Goal: Book appointment/travel/reservation

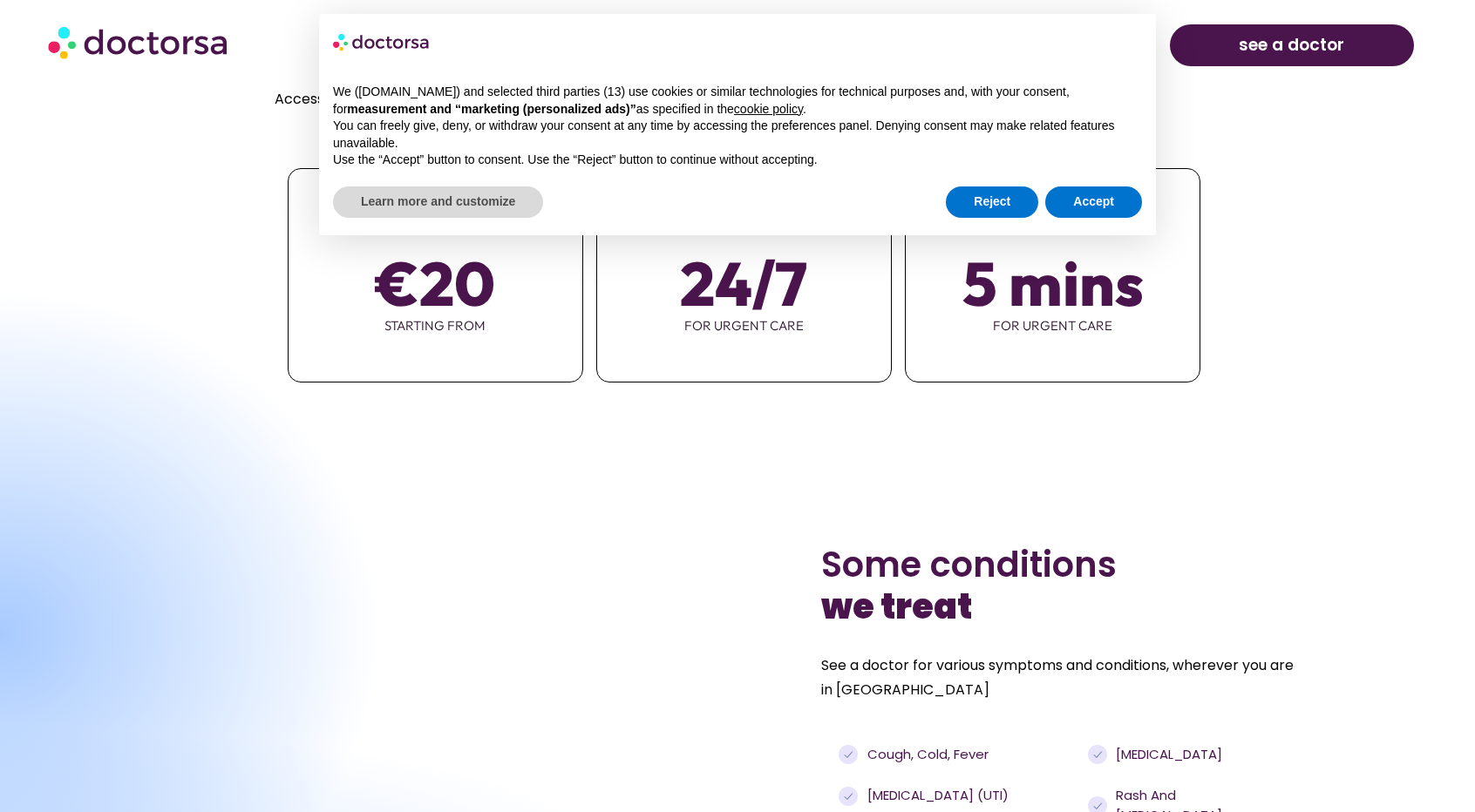
scroll to position [975, 0]
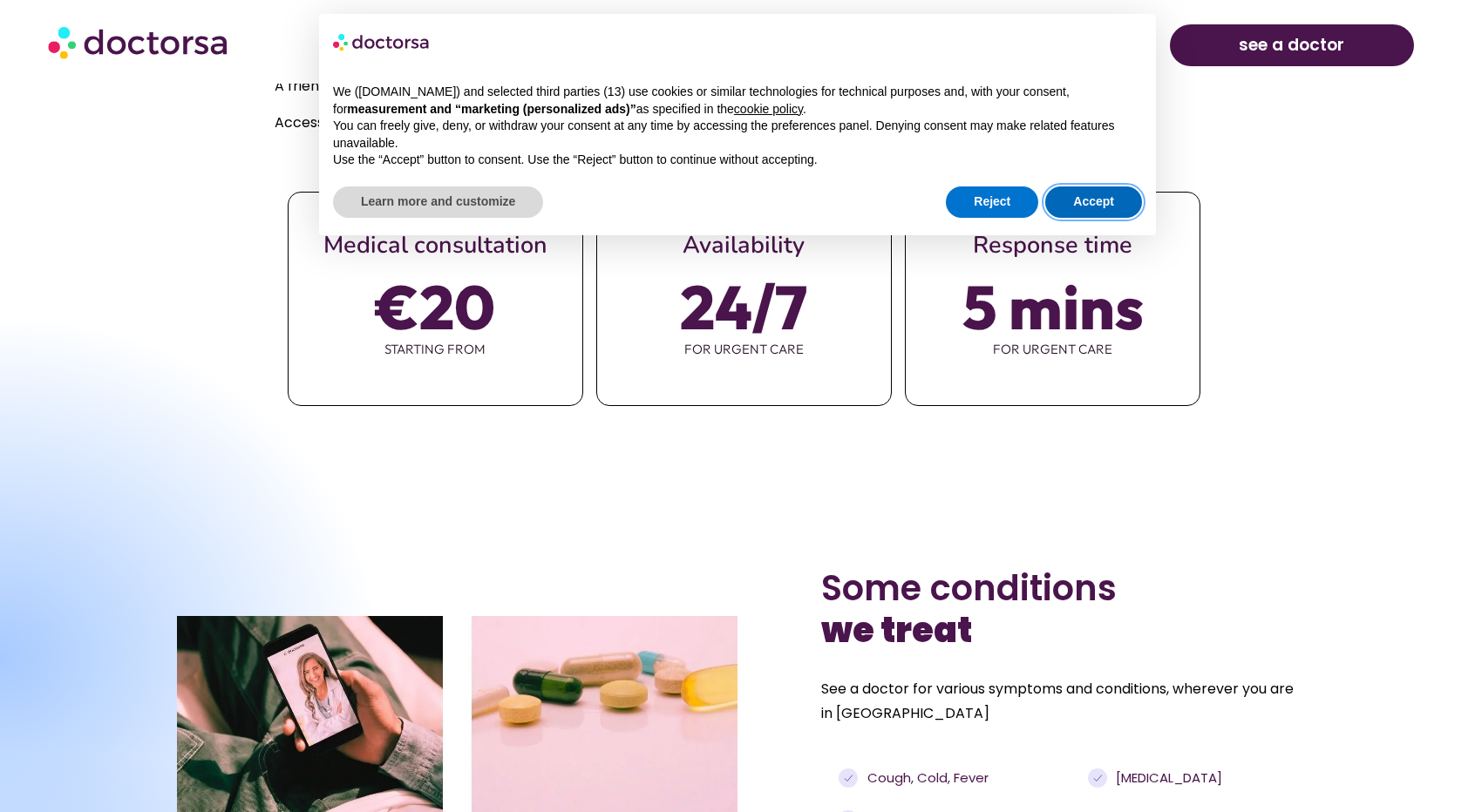
click at [1105, 196] on button "Accept" at bounding box center [1093, 202] width 96 height 31
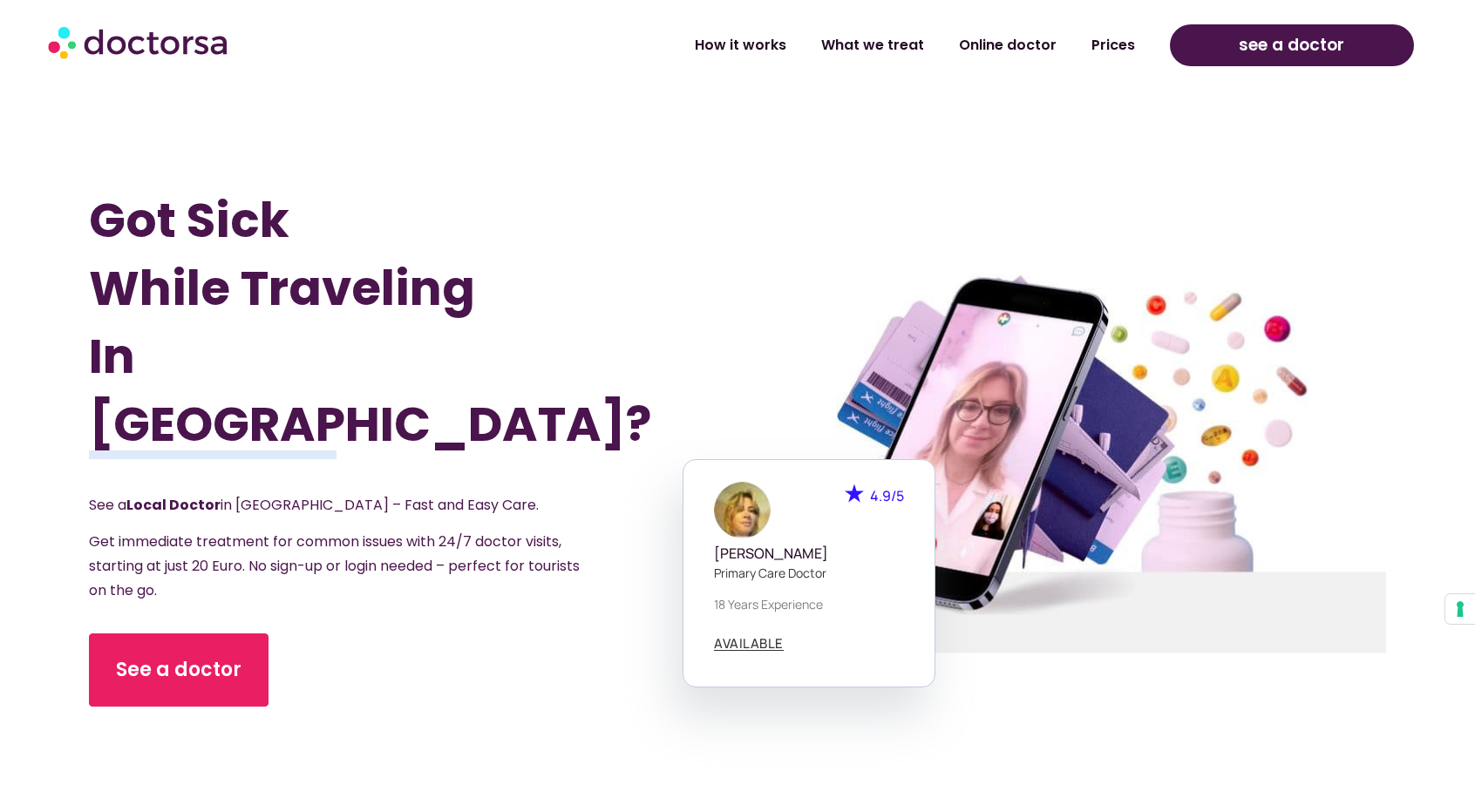
scroll to position [16, 0]
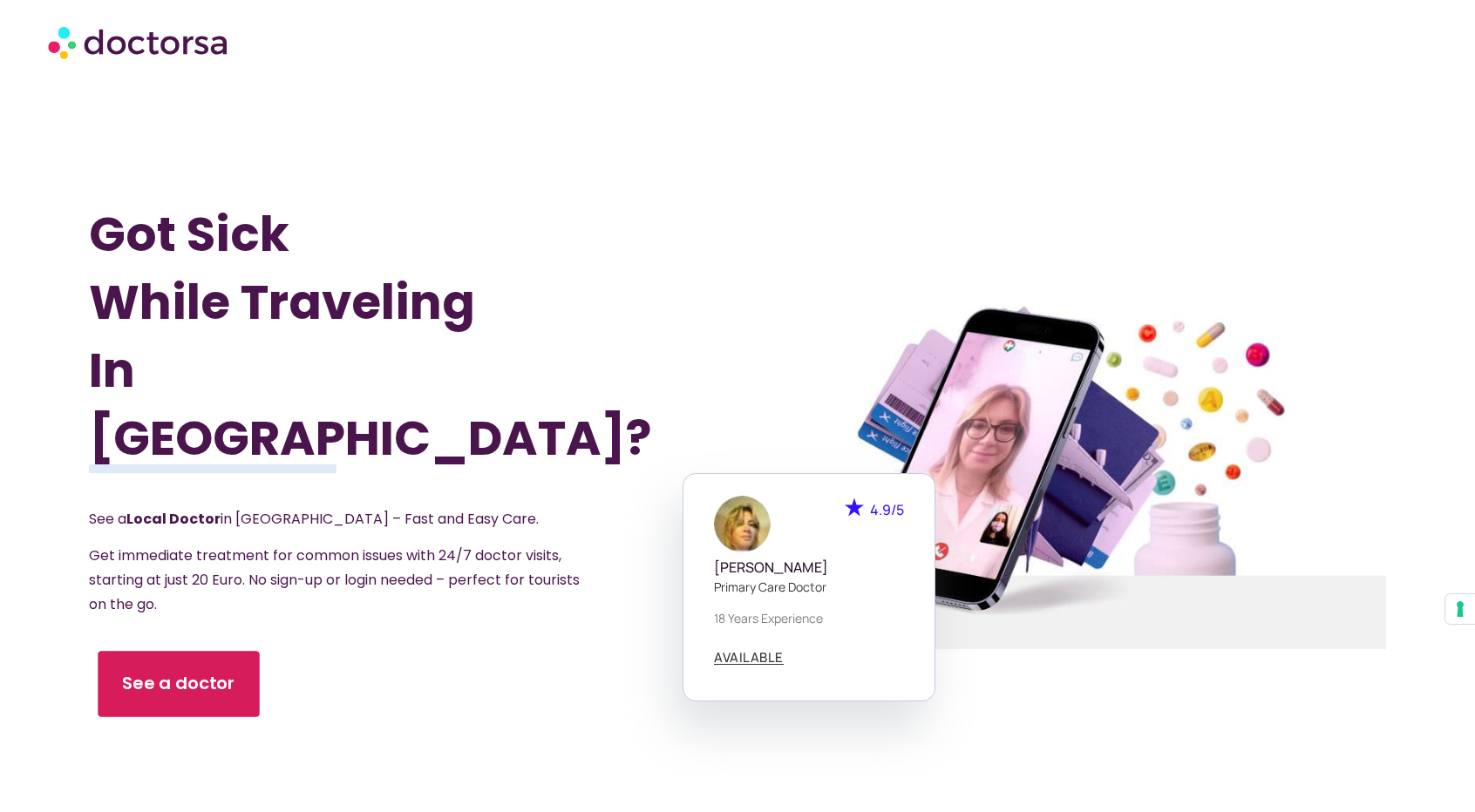
click at [160, 671] on span "See a doctor" at bounding box center [178, 683] width 113 height 26
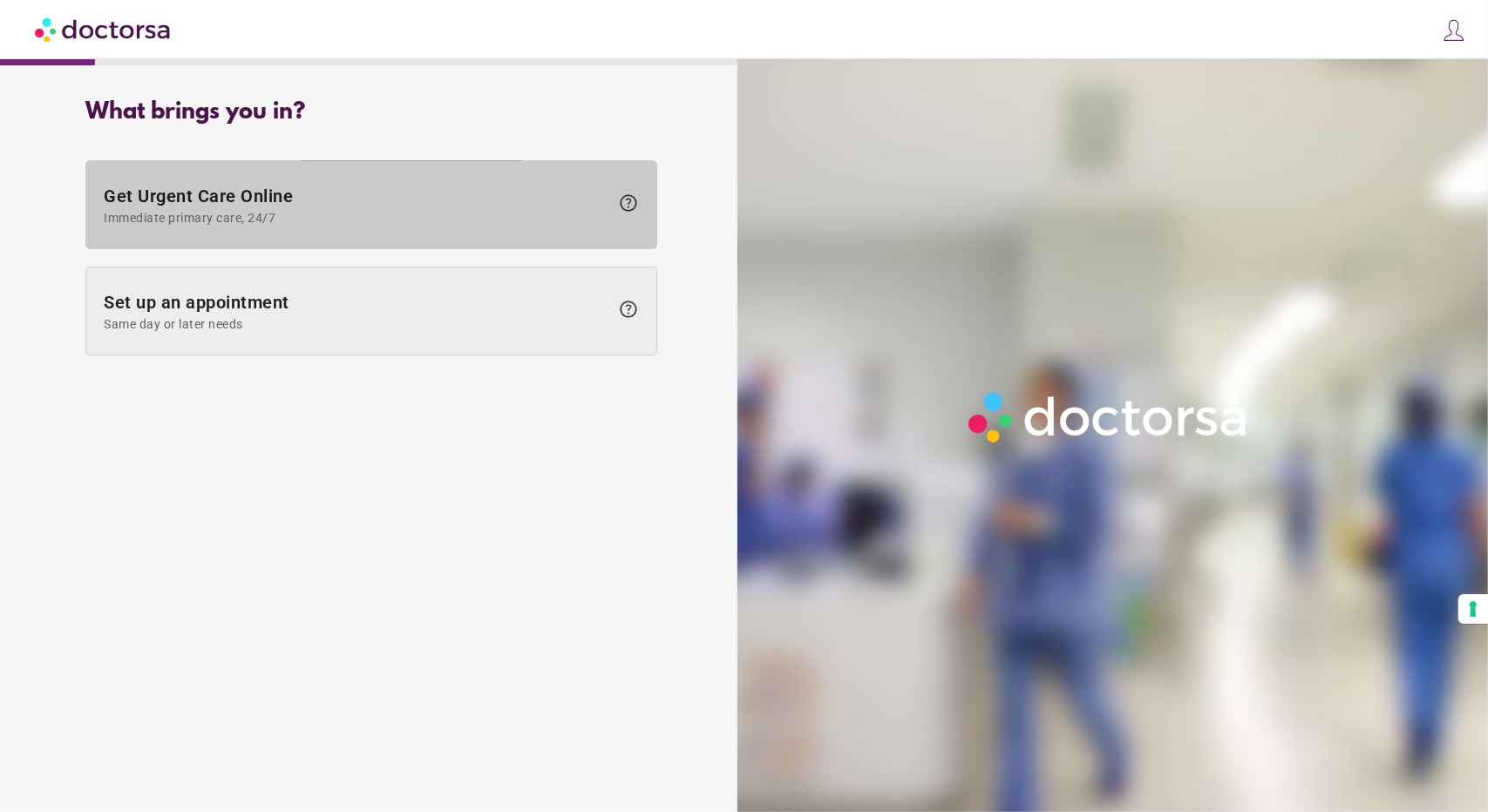
drag, startPoint x: 331, startPoint y: 197, endPoint x: 301, endPoint y: 310, distance: 116.9
click at [301, 310] on div "Get Urgent Care Online Immediate primary care, 24/7 help Set up an appointment …" at bounding box center [371, 257] width 572 height 212
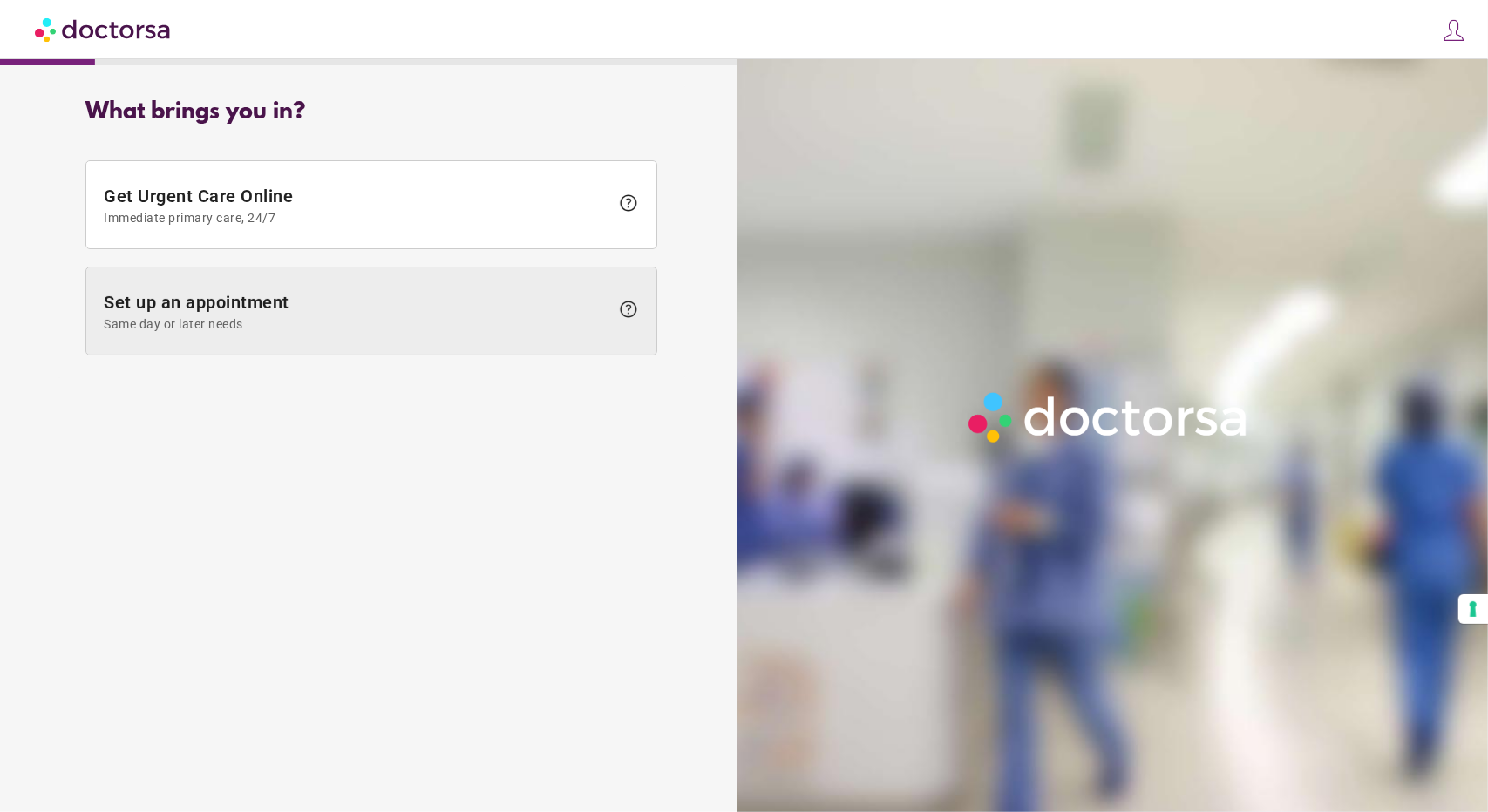
click at [286, 300] on span "Set up an appointment Same day or later needs" at bounding box center [357, 311] width 505 height 39
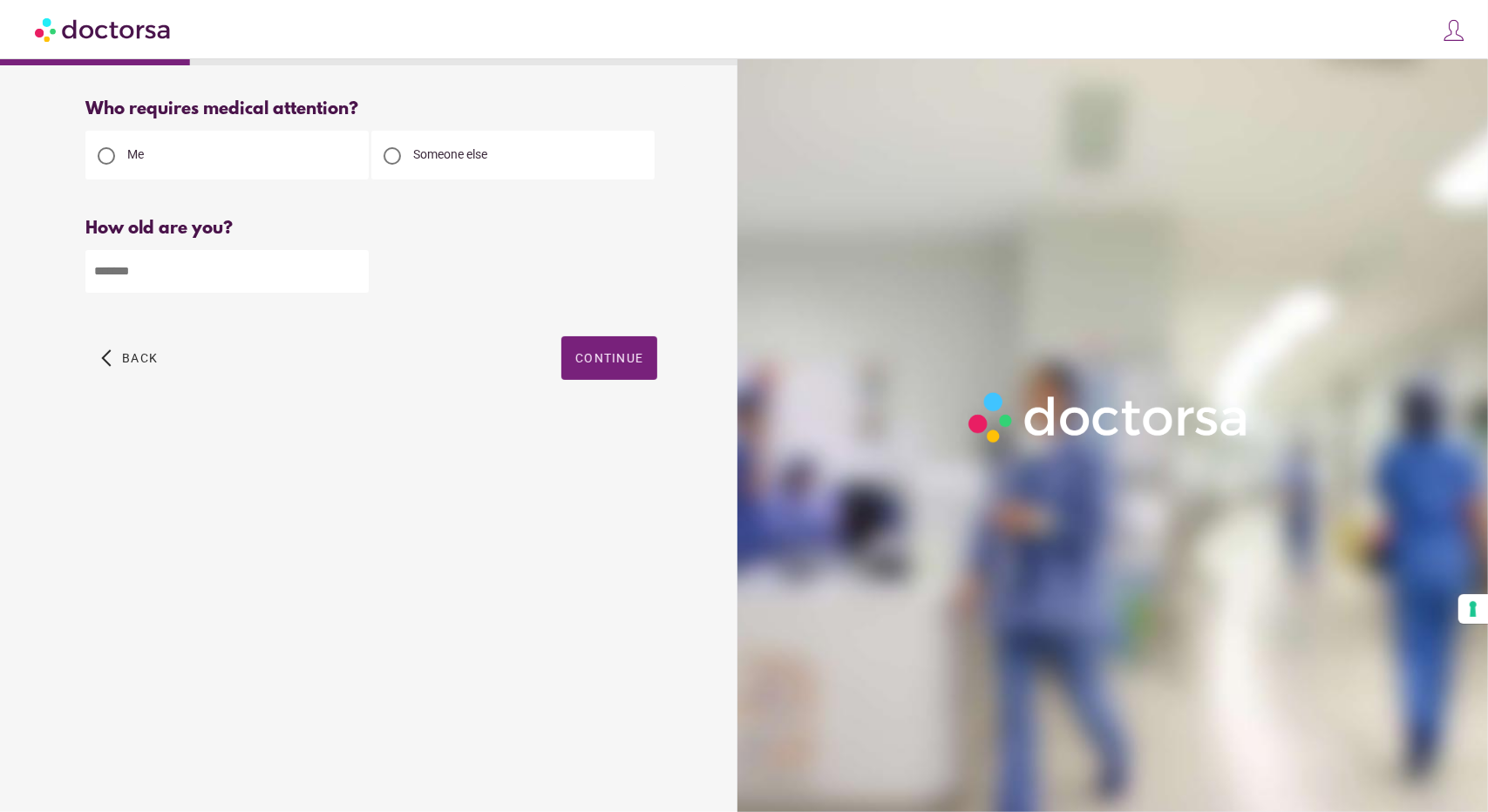
click at [213, 287] on input "number" at bounding box center [227, 271] width 283 height 42
type input "**"
click at [576, 362] on span "Continue" at bounding box center [609, 357] width 68 height 14
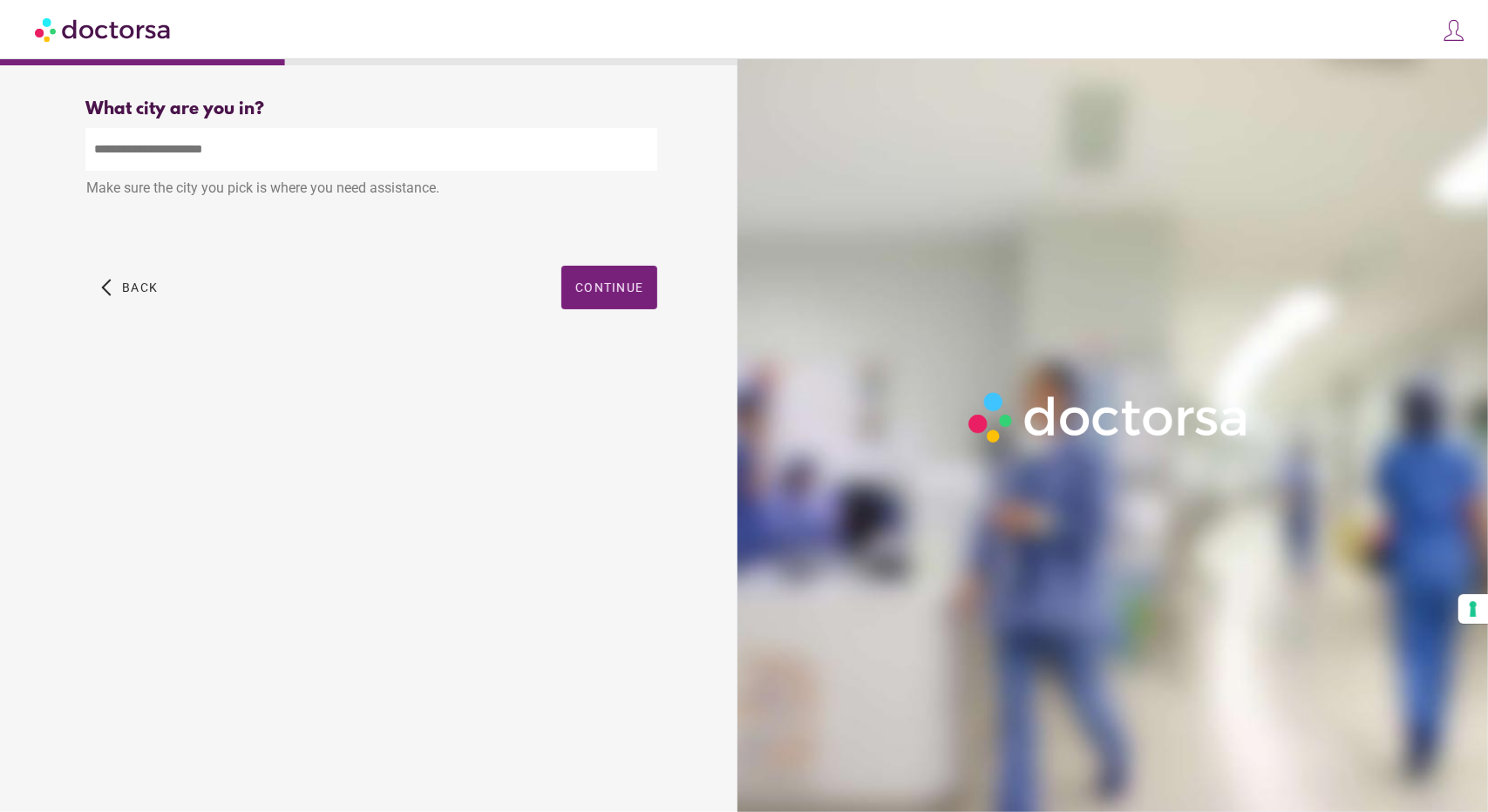
click at [134, 164] on input "text" at bounding box center [371, 149] width 572 height 42
click at [594, 286] on span "Continue" at bounding box center [609, 287] width 68 height 14
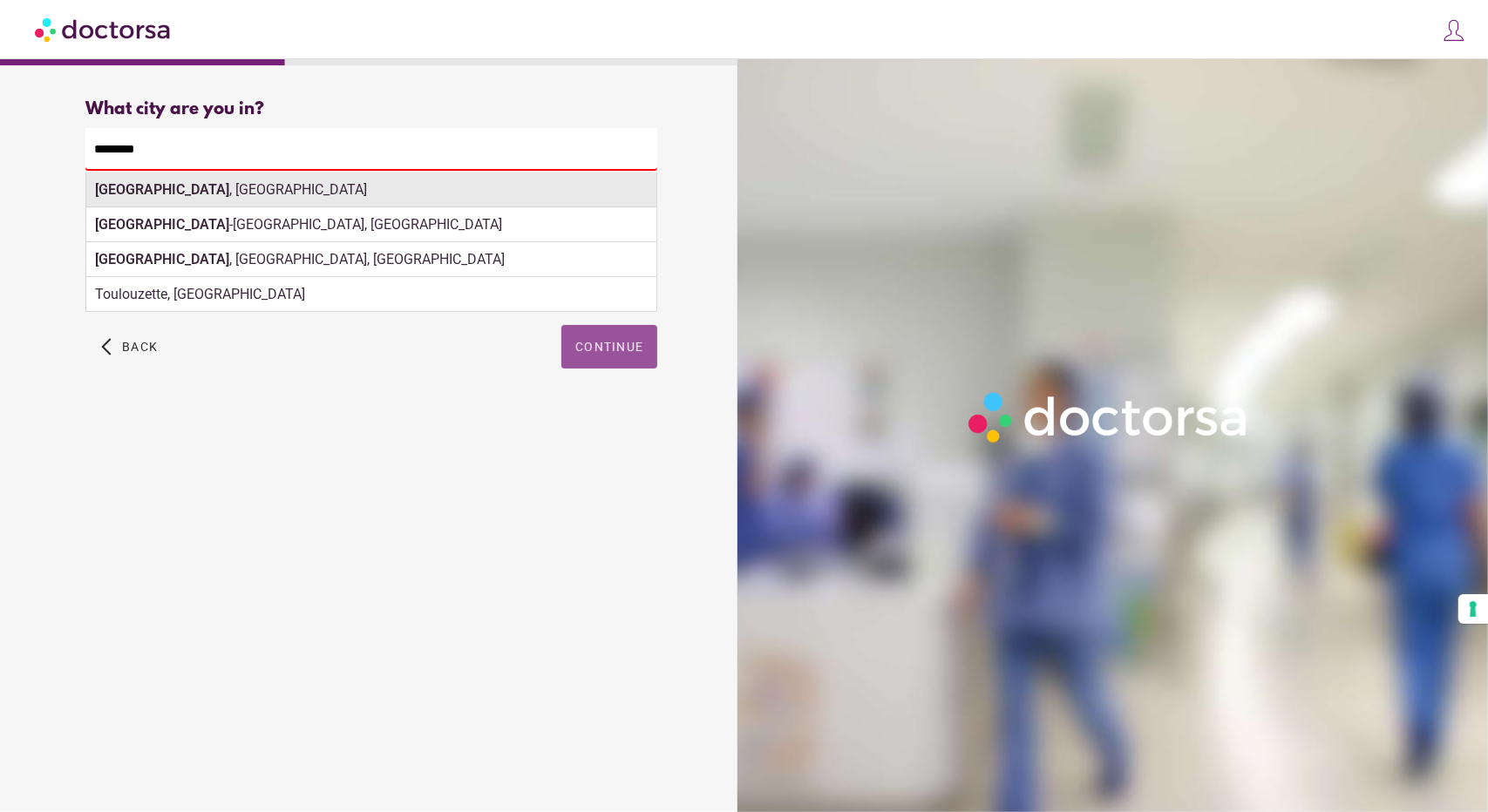
click at [261, 196] on div "[GEOGRAPHIC_DATA] , [GEOGRAPHIC_DATA]" at bounding box center [371, 190] width 570 height 35
type input "**********"
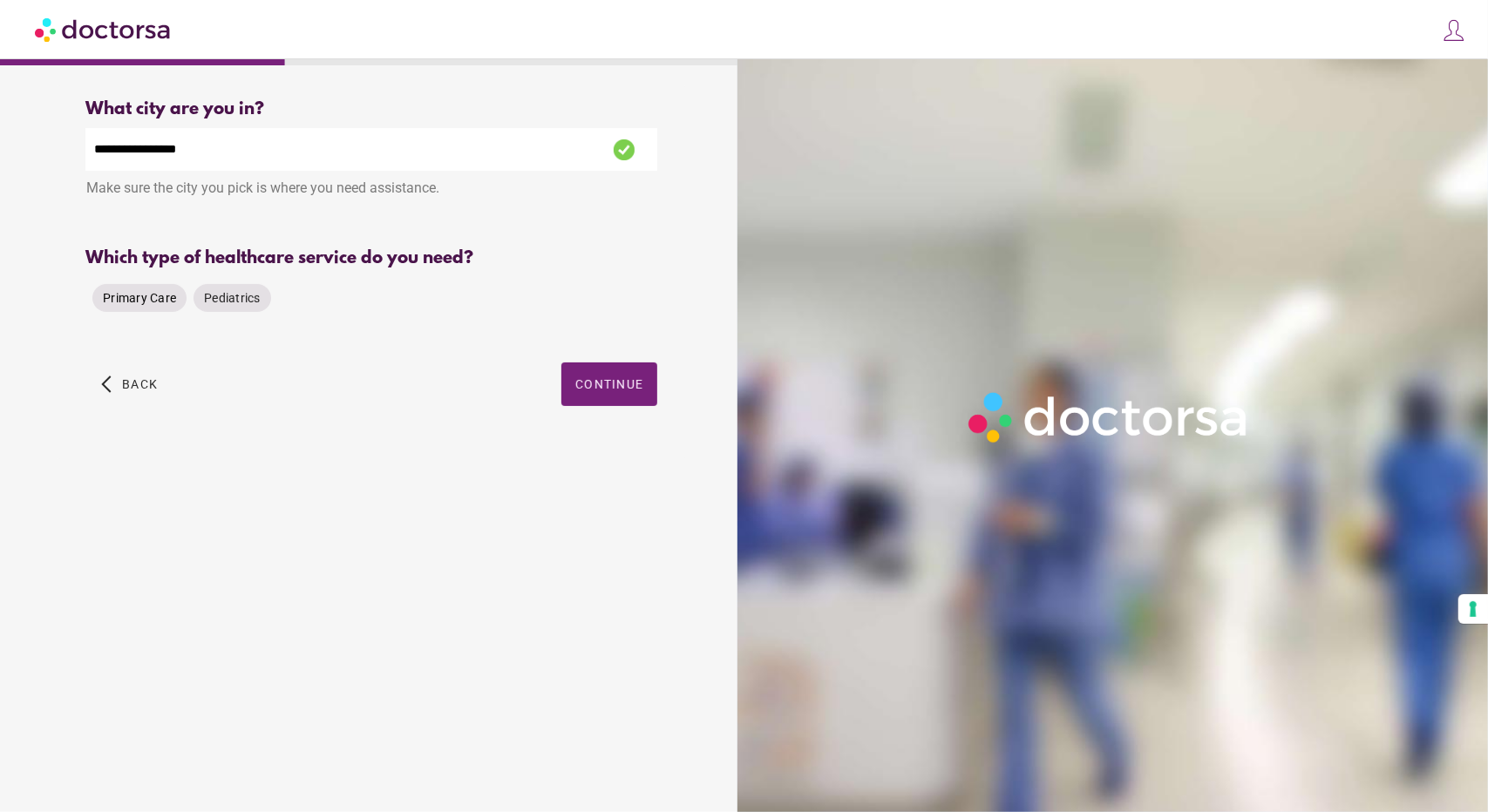
click at [173, 297] on span "Primary Care" at bounding box center [140, 298] width 74 height 14
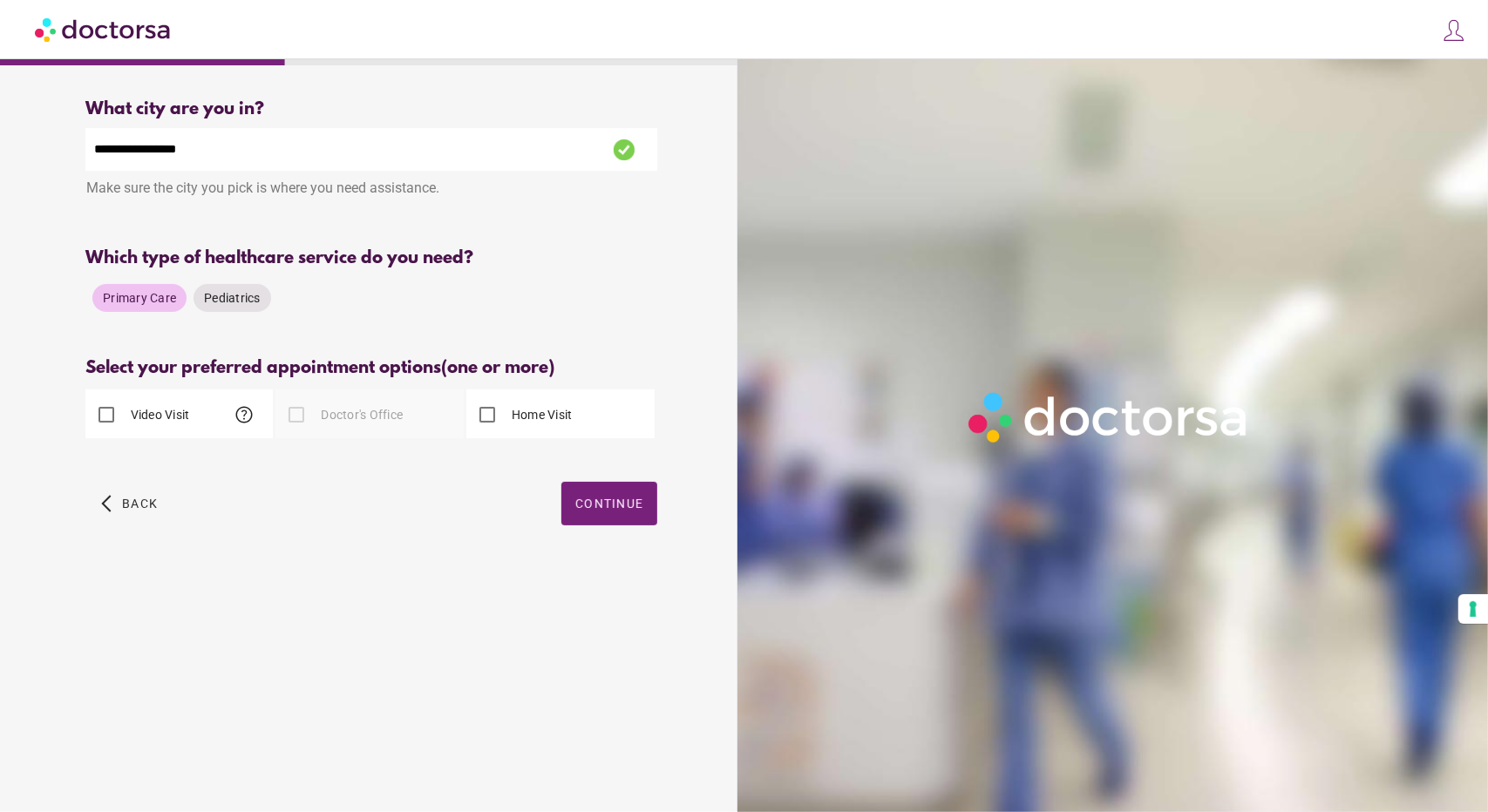
click at [140, 419] on label "Video Visit" at bounding box center [158, 414] width 62 height 17
click at [240, 421] on span "help" at bounding box center [244, 414] width 21 height 21
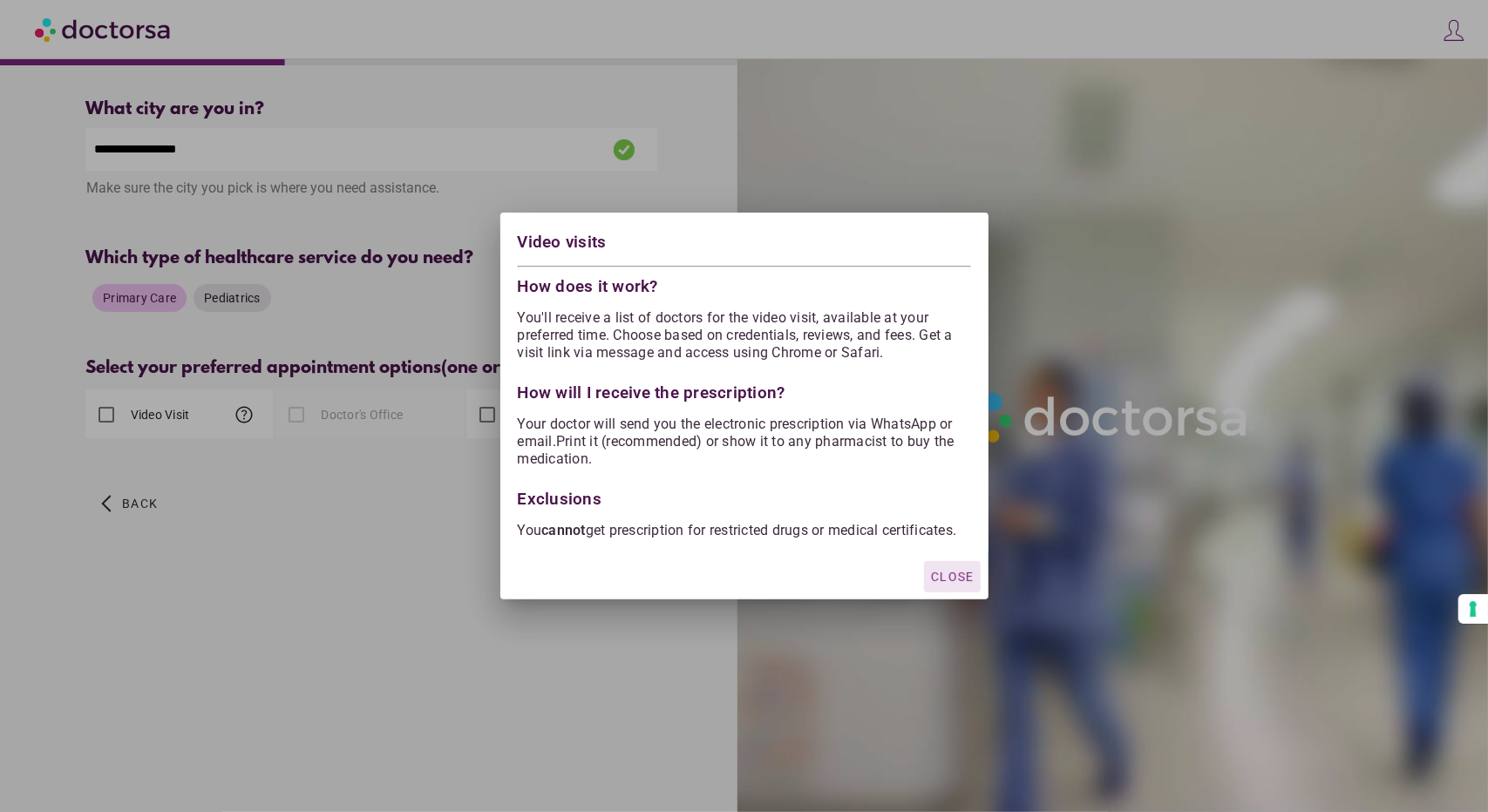
click at [950, 582] on span "Close" at bounding box center [952, 576] width 42 height 14
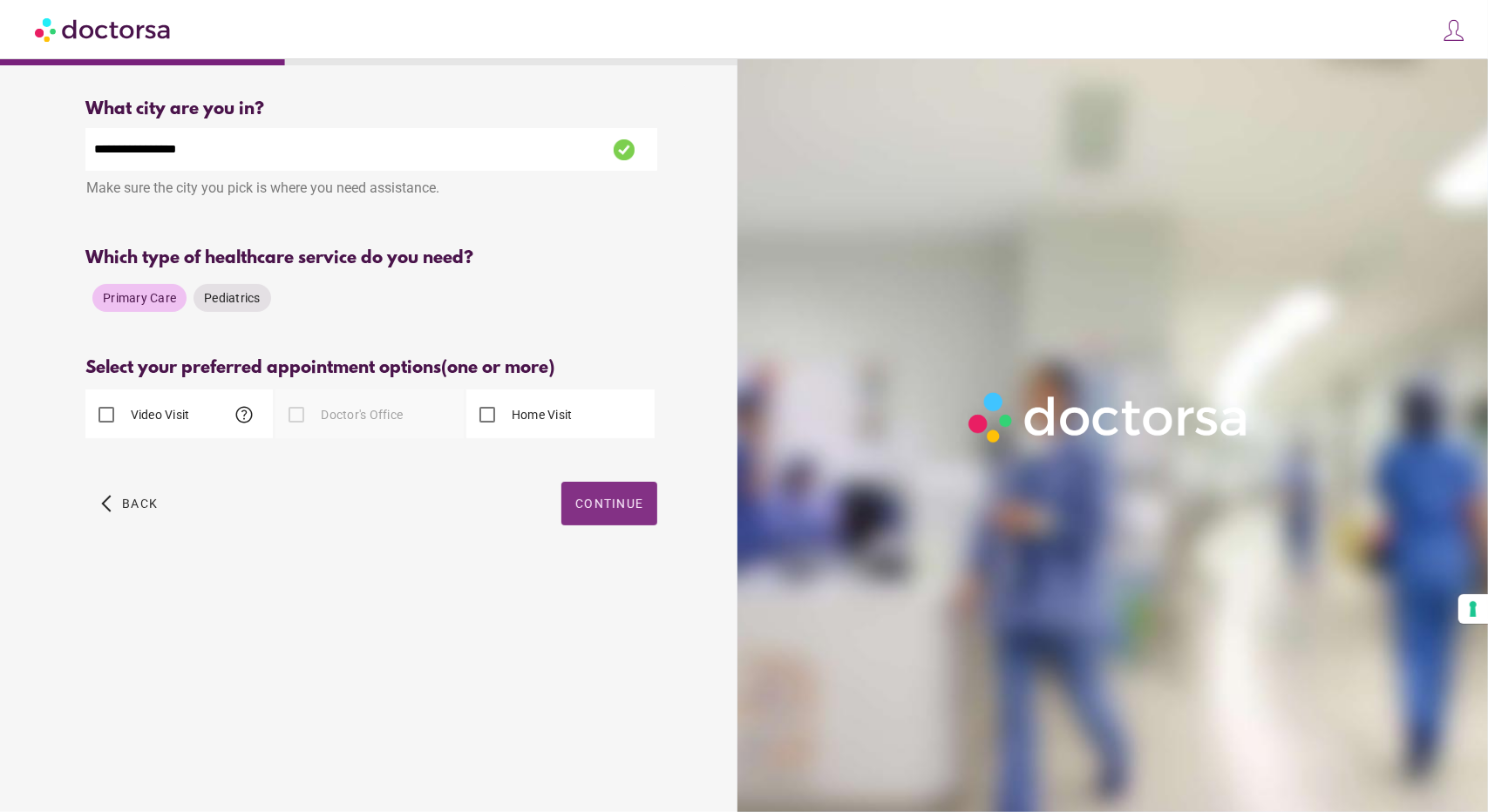
click at [595, 508] on span "Continue" at bounding box center [609, 503] width 68 height 14
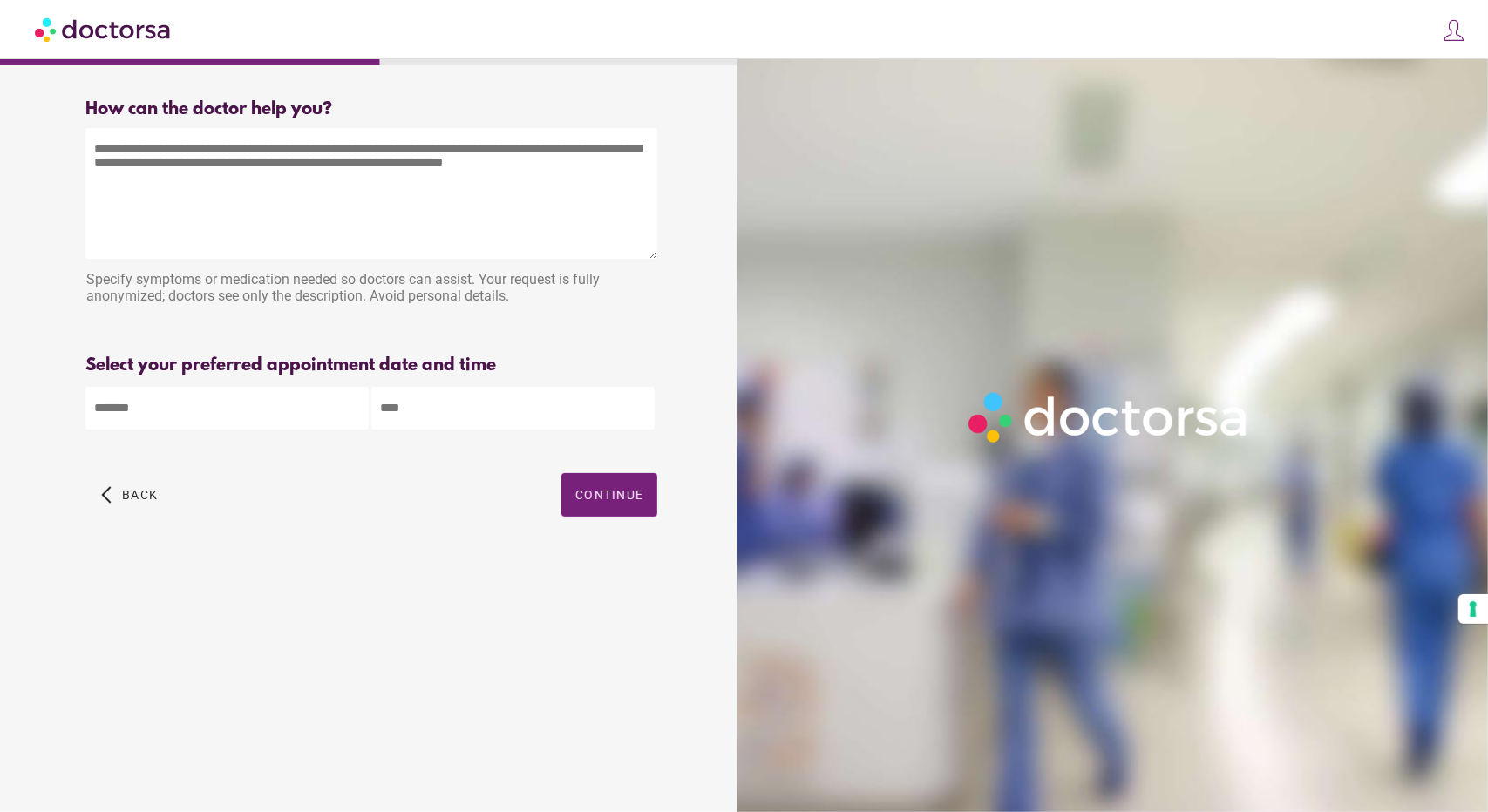
click at [415, 170] on textarea at bounding box center [371, 193] width 572 height 130
